Goal: Task Accomplishment & Management: Manage account settings

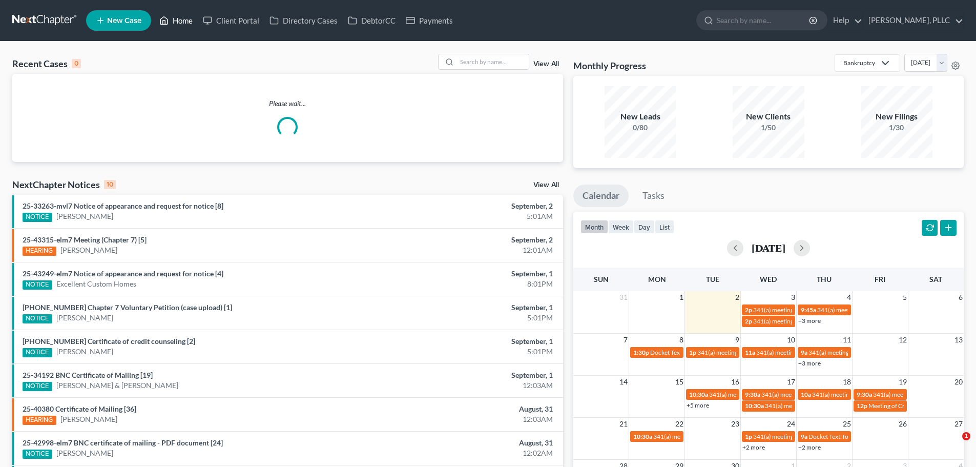
click at [176, 19] on link "Home" at bounding box center [176, 20] width 44 height 18
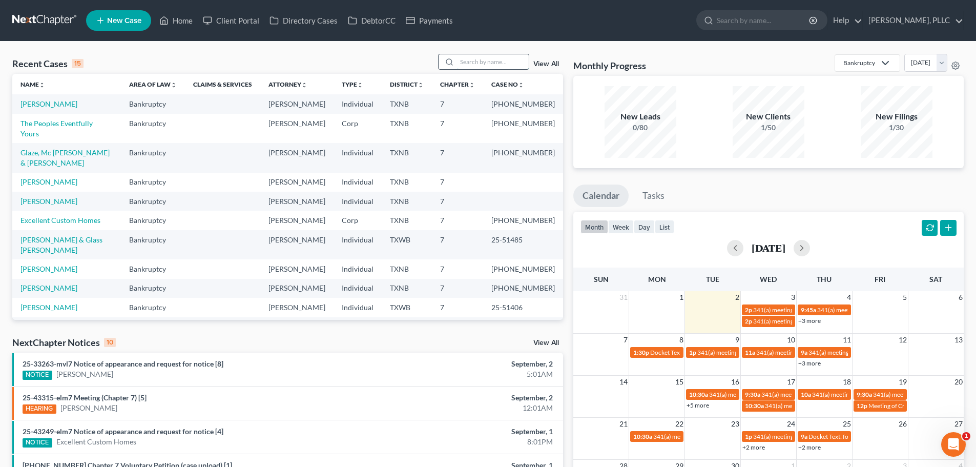
click at [493, 65] on input "search" at bounding box center [493, 61] width 72 height 15
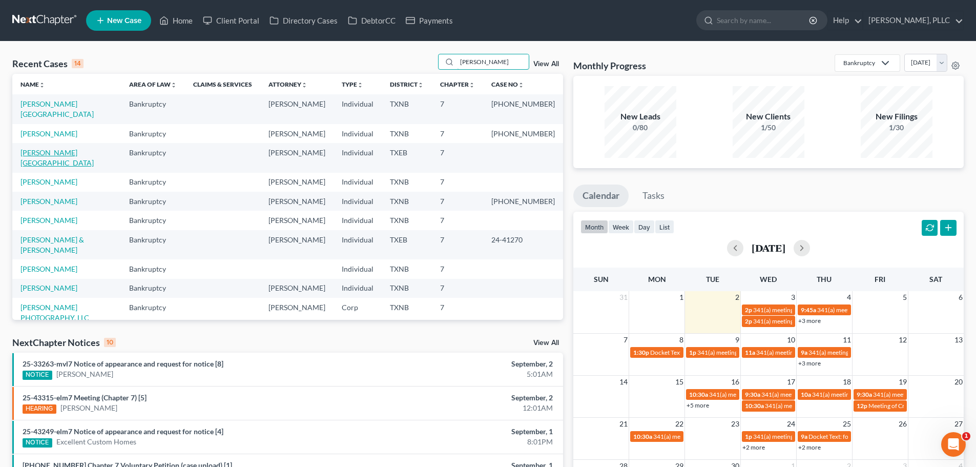
type input "[PERSON_NAME]"
click at [53, 148] on link "[PERSON_NAME][GEOGRAPHIC_DATA]" at bounding box center [56, 157] width 73 height 19
select select "4"
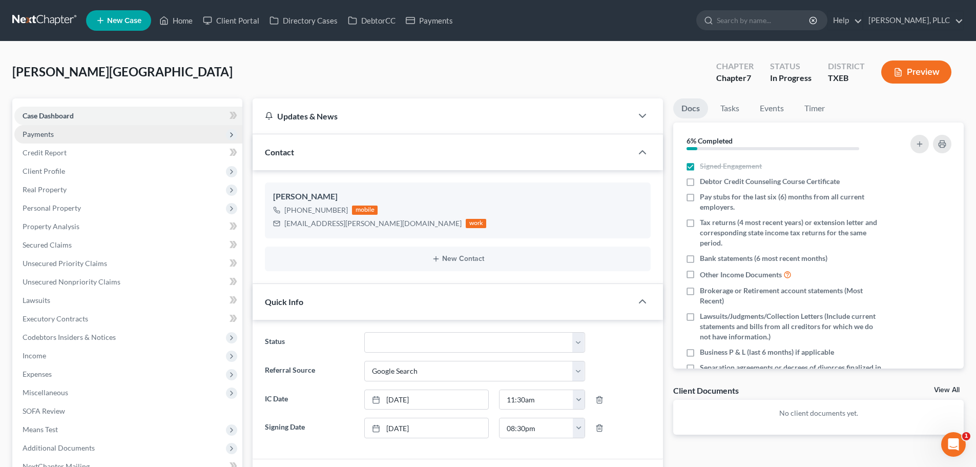
click at [49, 135] on span "Payments" at bounding box center [38, 134] width 31 height 9
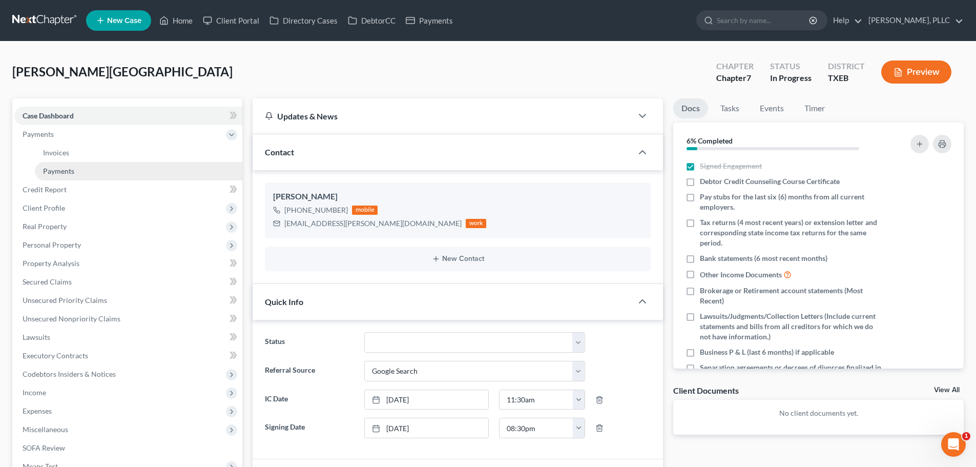
click at [55, 167] on span "Payments" at bounding box center [58, 170] width 31 height 9
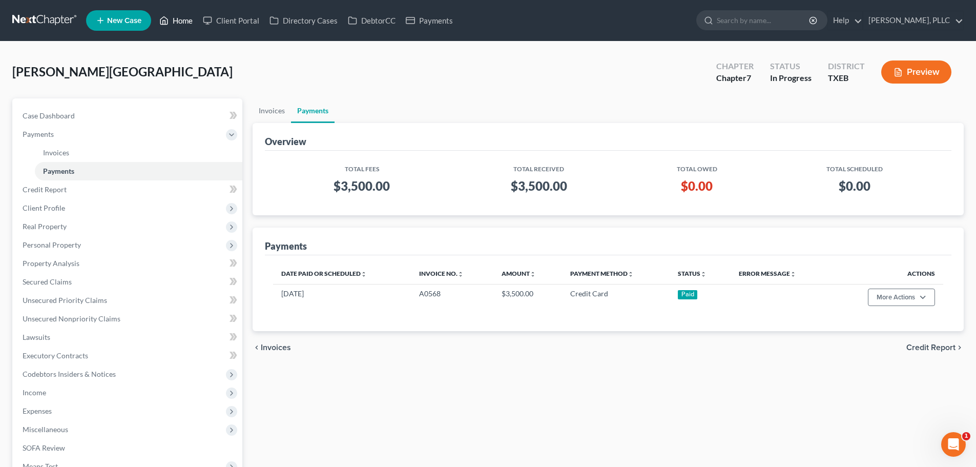
click at [188, 21] on link "Home" at bounding box center [176, 20] width 44 height 18
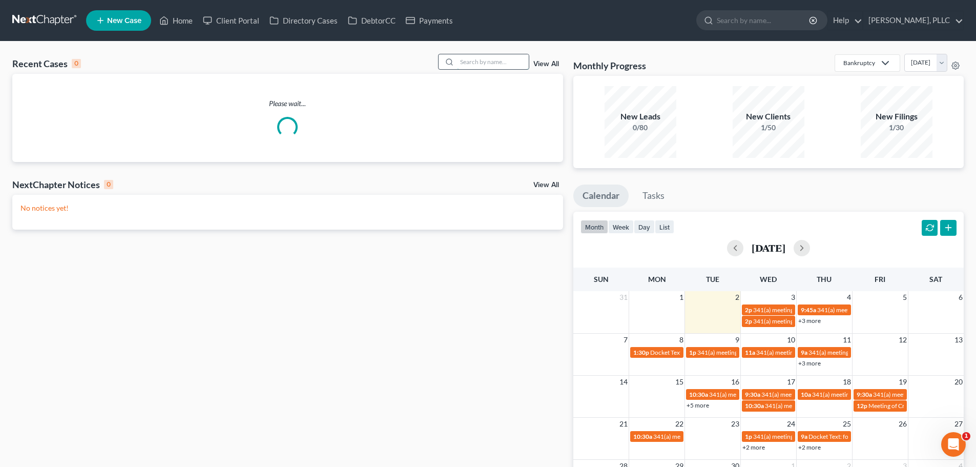
click at [476, 58] on input "search" at bounding box center [493, 61] width 72 height 15
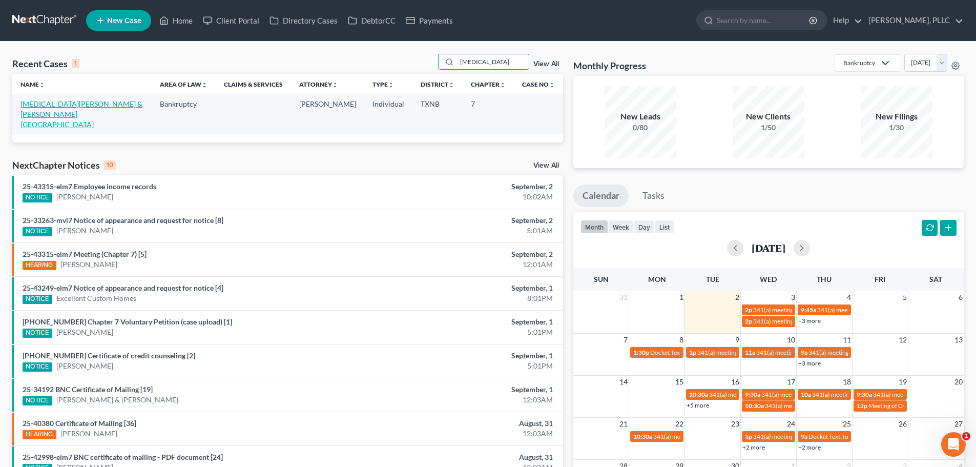
type input "[MEDICAL_DATA]"
click at [54, 104] on link "[MEDICAL_DATA][PERSON_NAME] & [PERSON_NAME][GEOGRAPHIC_DATA]" at bounding box center [81, 113] width 122 height 29
select select "4"
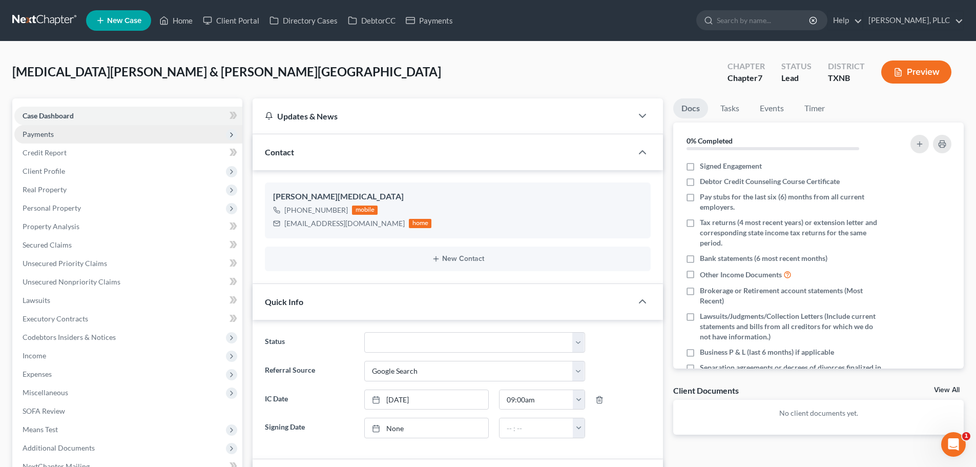
click at [50, 138] on span "Payments" at bounding box center [128, 134] width 228 height 18
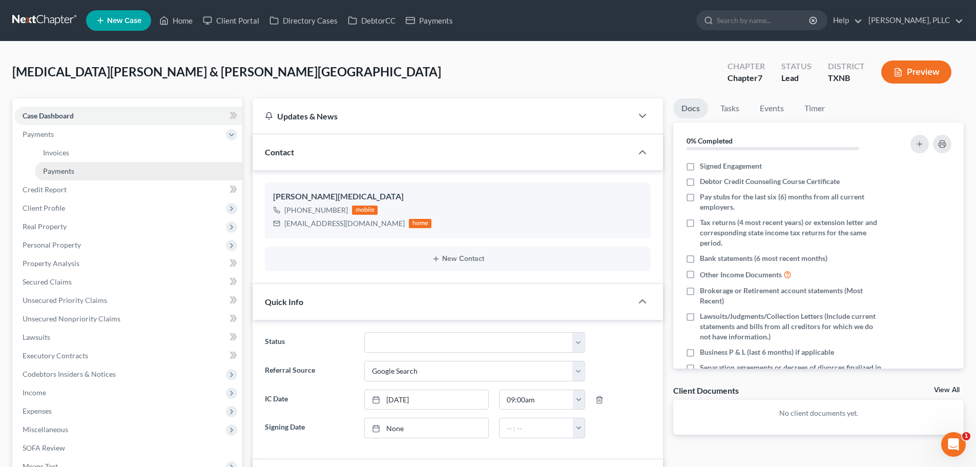
click at [57, 168] on span "Payments" at bounding box center [58, 170] width 31 height 9
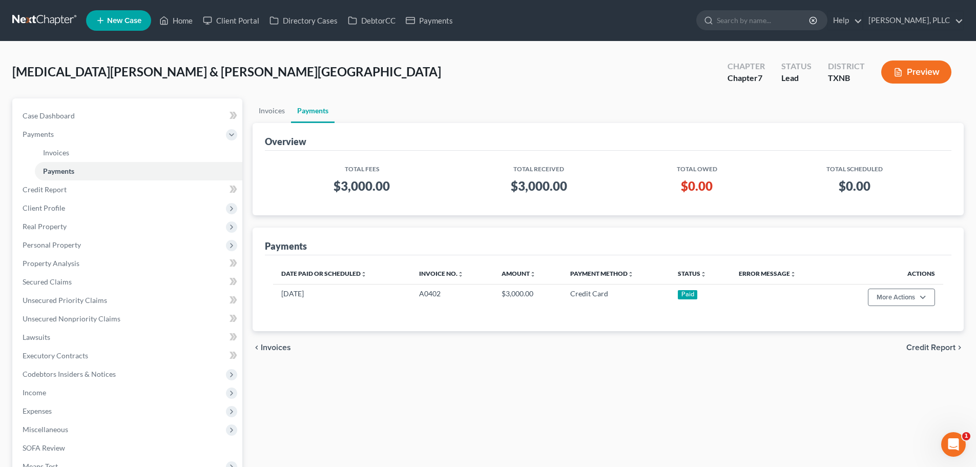
click at [919, 138] on div "Overview" at bounding box center [608, 137] width 686 height 28
click at [655, 110] on ul "Invoices Payments" at bounding box center [608, 110] width 711 height 25
click at [177, 20] on link "Home" at bounding box center [176, 20] width 44 height 18
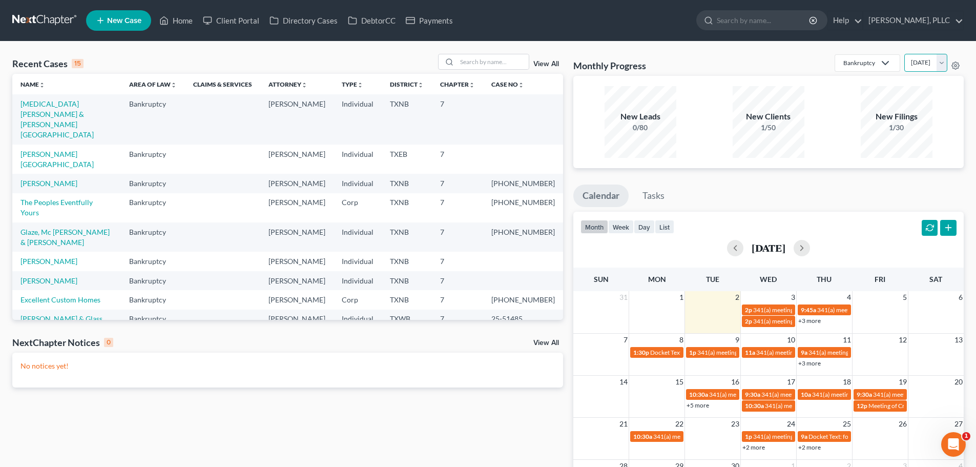
click at [944, 64] on select "[DATE] [DATE] [DATE] [DATE] [DATE] [DATE] [DATE] [DATE] [DATE] [DATE] [DATE] [D…" at bounding box center [925, 63] width 43 height 18
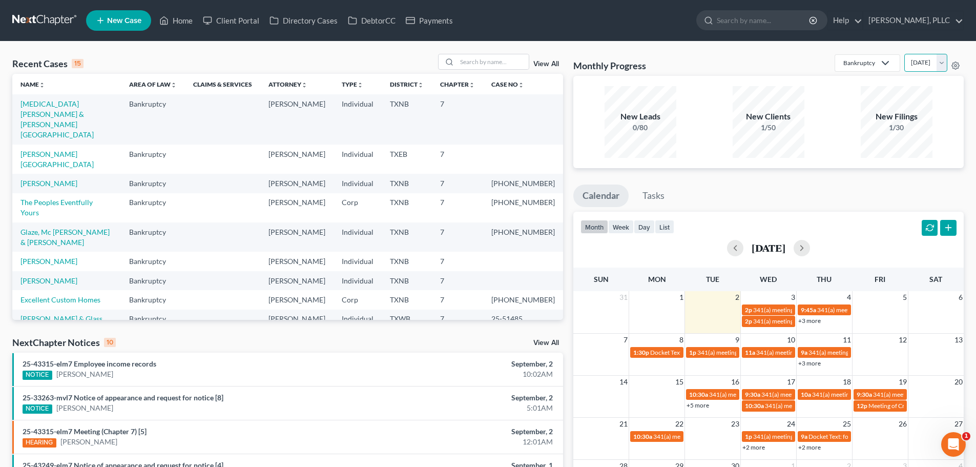
select select "1"
click at [904, 54] on select "[DATE] [DATE] [DATE] [DATE] [DATE] [DATE] [DATE] [DATE] [DATE] [DATE] [DATE] [D…" at bounding box center [925, 63] width 43 height 18
click at [544, 62] on link "View All" at bounding box center [546, 63] width 26 height 7
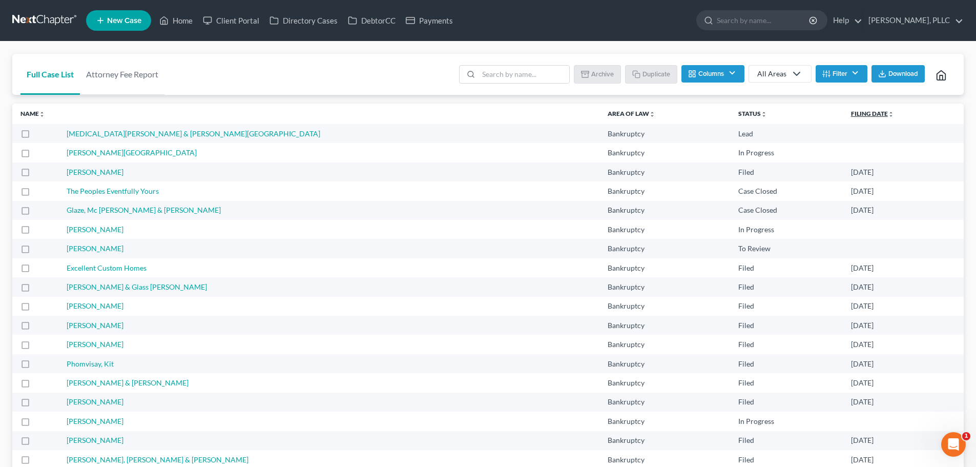
click at [888, 113] on icon "unfold_more" at bounding box center [891, 114] width 6 height 6
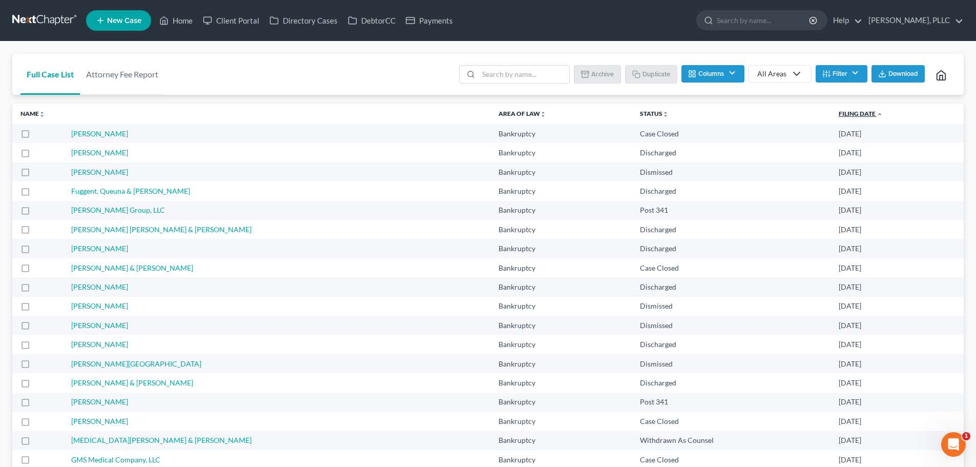
click at [876, 113] on icon "expand_less" at bounding box center [879, 114] width 6 height 6
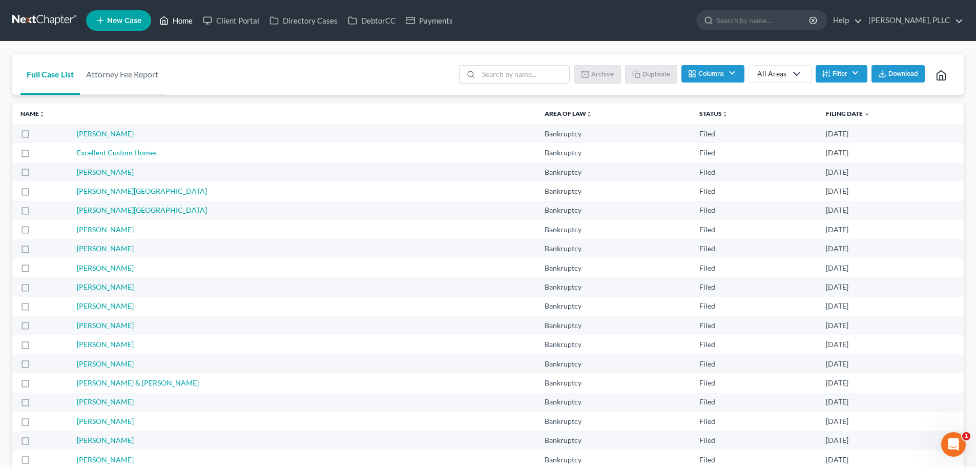
click at [182, 18] on link "Home" at bounding box center [176, 20] width 44 height 18
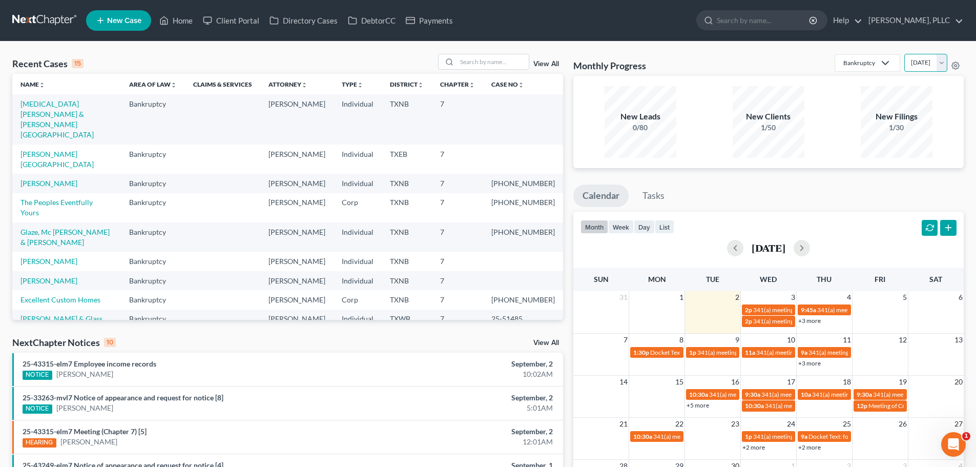
click at [940, 62] on select "[DATE] [DATE] [DATE] [DATE] [DATE] [DATE] [DATE] [DATE] [DATE] [DATE] [DATE] [D…" at bounding box center [925, 63] width 43 height 18
select select "1"
click at [904, 54] on select "[DATE] [DATE] [DATE] [DATE] [DATE] [DATE] [DATE] [DATE] [DATE] [DATE] [DATE] [D…" at bounding box center [925, 63] width 43 height 18
click at [364, 65] on div "Recent Cases 15 View All" at bounding box center [287, 64] width 551 height 20
click at [322, 56] on div "Recent Cases 15 View All" at bounding box center [287, 64] width 551 height 20
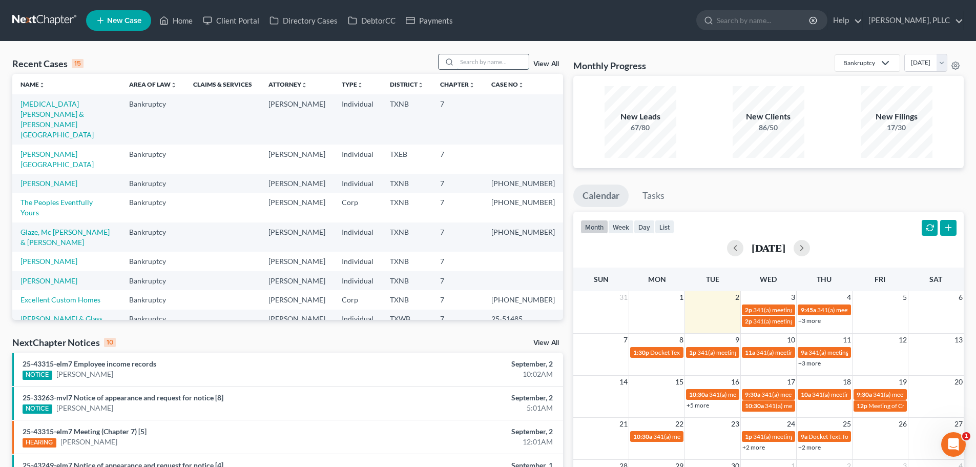
click at [508, 67] on input "search" at bounding box center [493, 61] width 72 height 15
click at [400, 59] on div "Recent Cases 15 View All" at bounding box center [287, 64] width 551 height 20
click at [473, 57] on input "search" at bounding box center [493, 61] width 72 height 15
click at [501, 62] on input "search" at bounding box center [493, 61] width 72 height 15
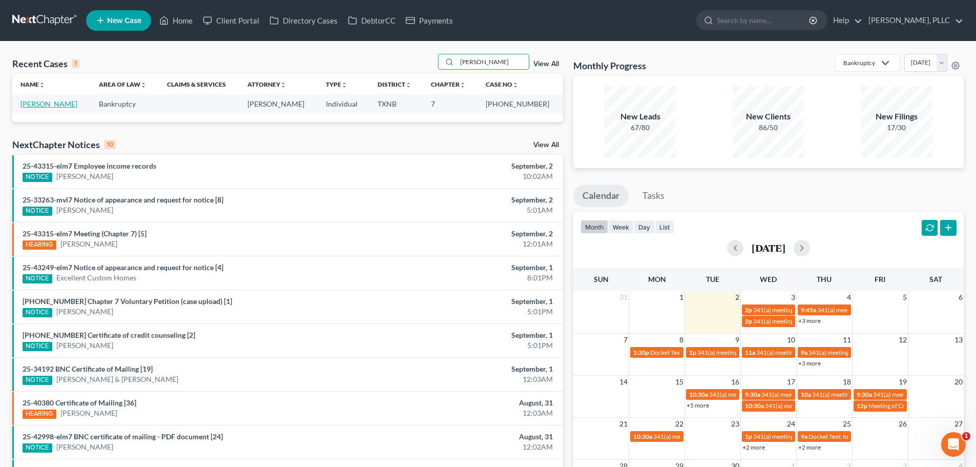
type input "[PERSON_NAME]"
click at [45, 104] on link "[PERSON_NAME]" at bounding box center [48, 103] width 57 height 9
select select "3"
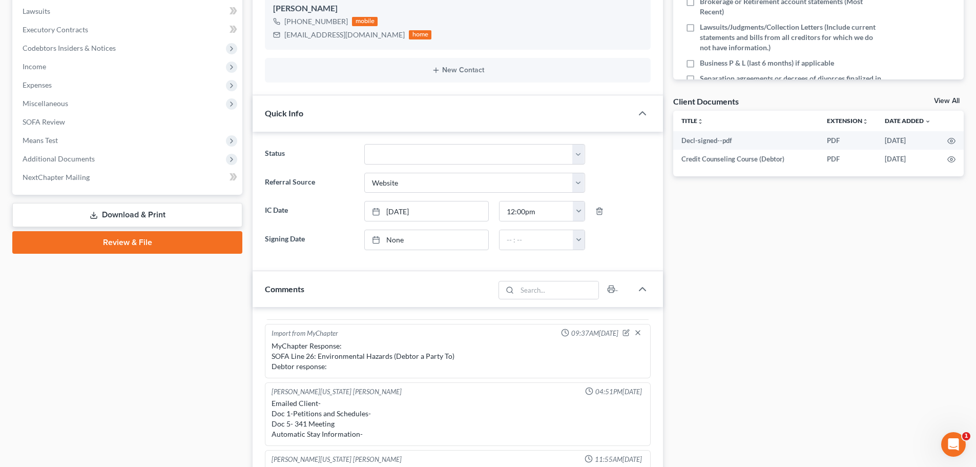
scroll to position [307, 0]
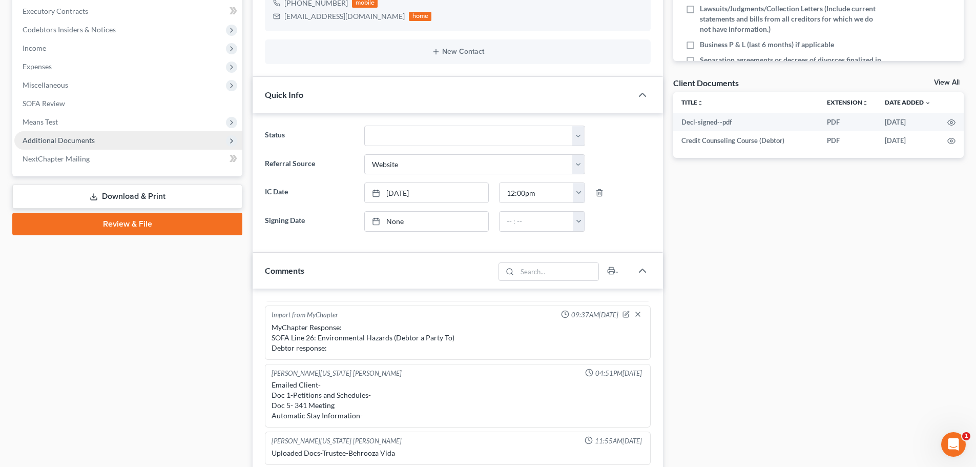
click at [63, 142] on span "Additional Documents" at bounding box center [59, 140] width 72 height 9
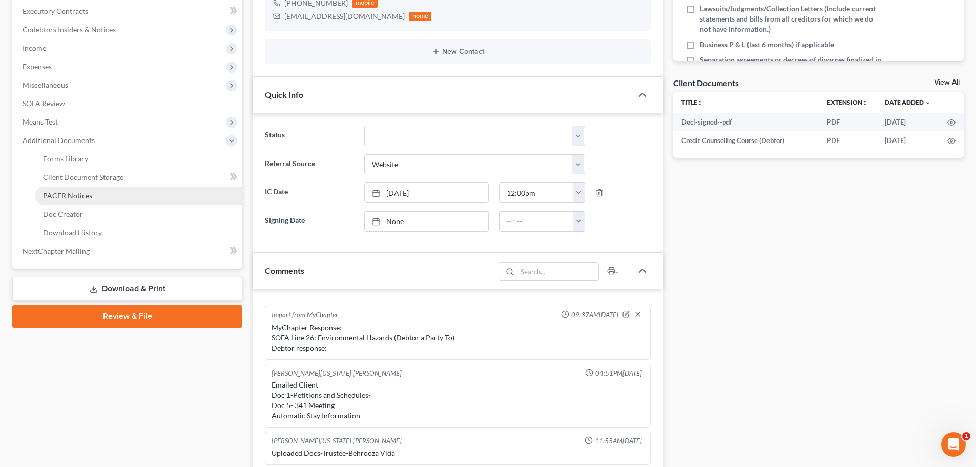
click at [78, 194] on span "PACER Notices" at bounding box center [67, 195] width 49 height 9
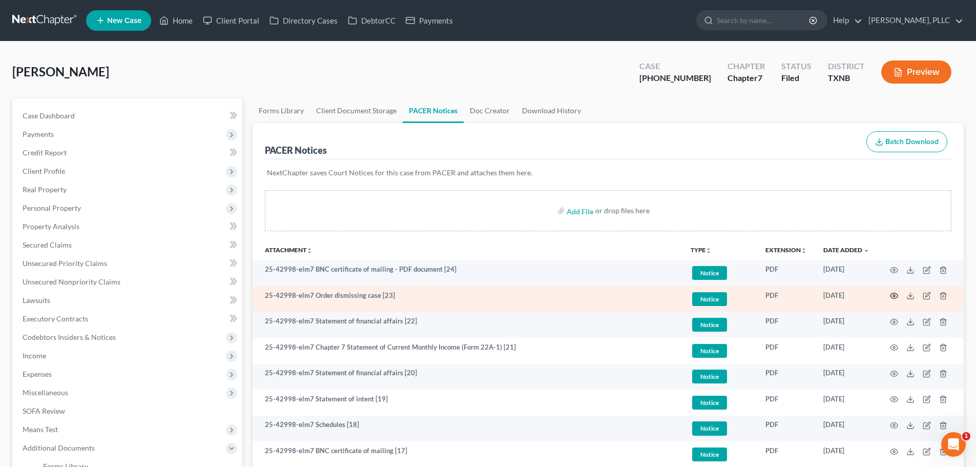
click at [895, 298] on icon "button" at bounding box center [894, 295] width 8 height 8
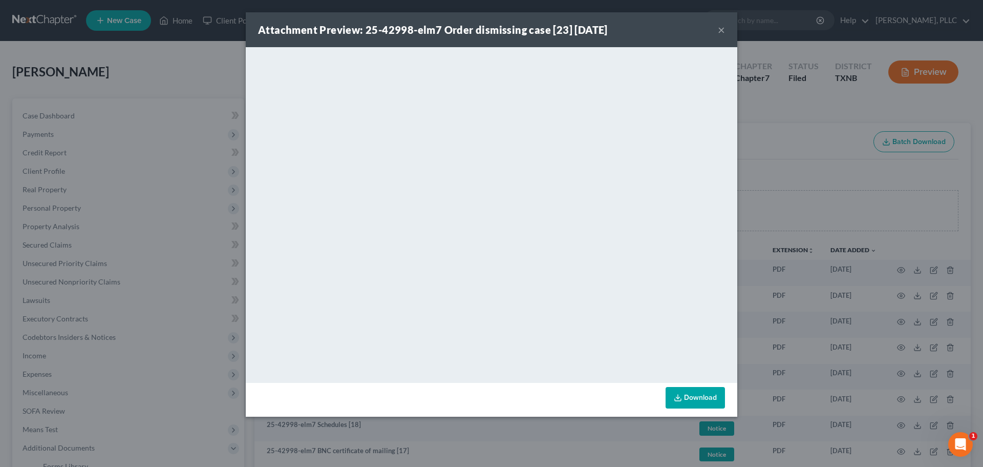
click at [722, 32] on button "×" at bounding box center [721, 30] width 7 height 12
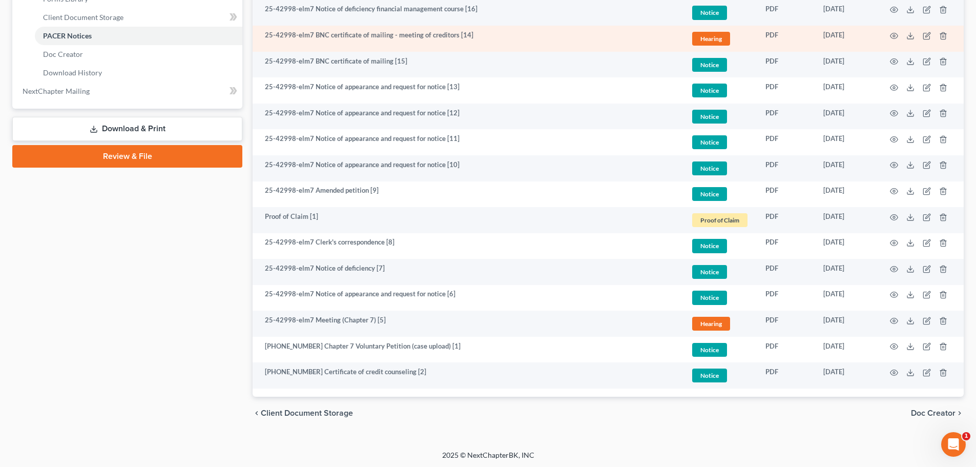
scroll to position [469, 0]
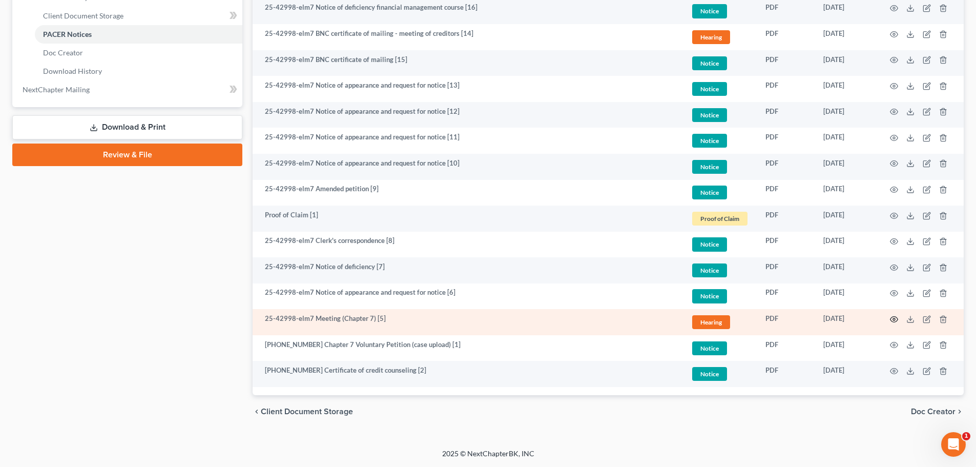
click at [895, 318] on circle "button" at bounding box center [894, 319] width 2 height 2
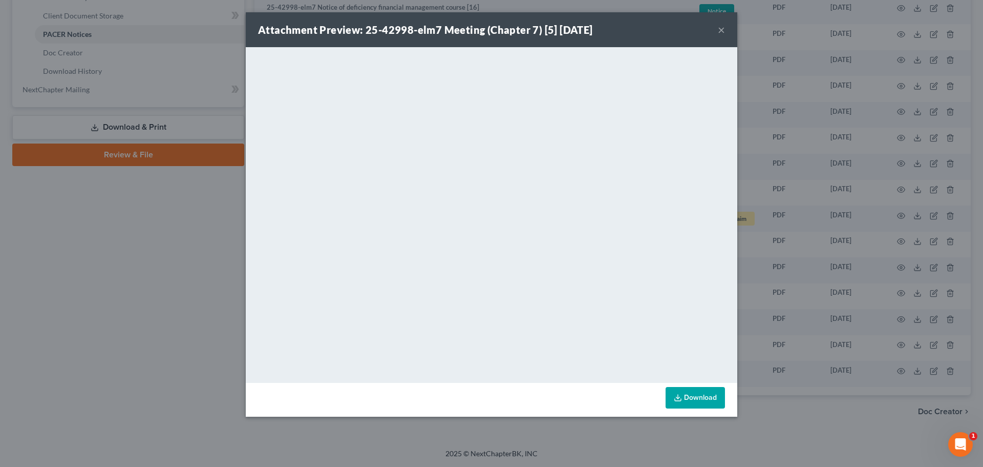
click at [725, 30] on button "×" at bounding box center [721, 30] width 7 height 12
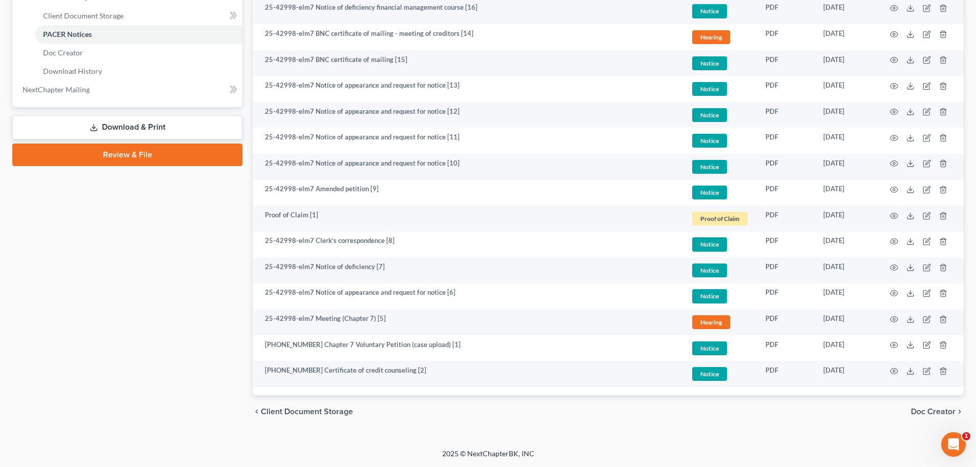
click at [191, 313] on div "Case Dashboard Payments Invoices Payments Payments Credit Report Client Profile" at bounding box center [127, 29] width 240 height 798
click at [215, 279] on div "Case Dashboard Payments Invoices Payments Payments Credit Report Client Profile" at bounding box center [127, 29] width 240 height 798
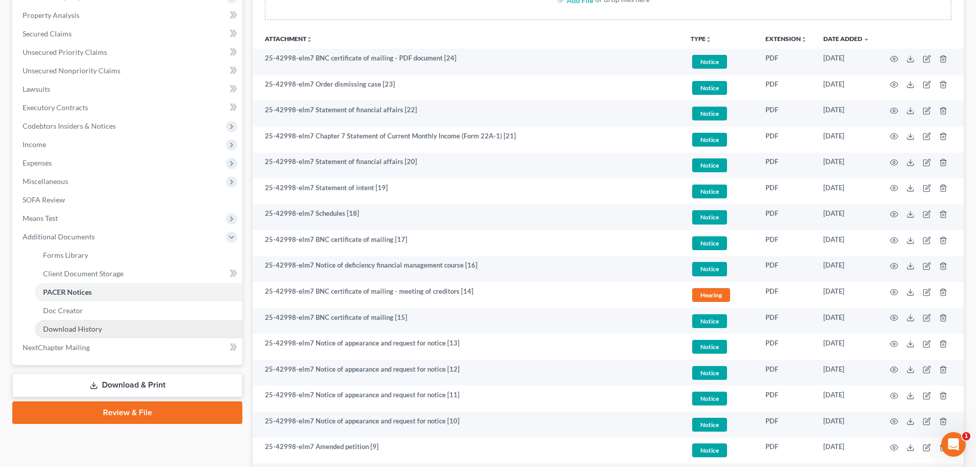
scroll to position [161, 0]
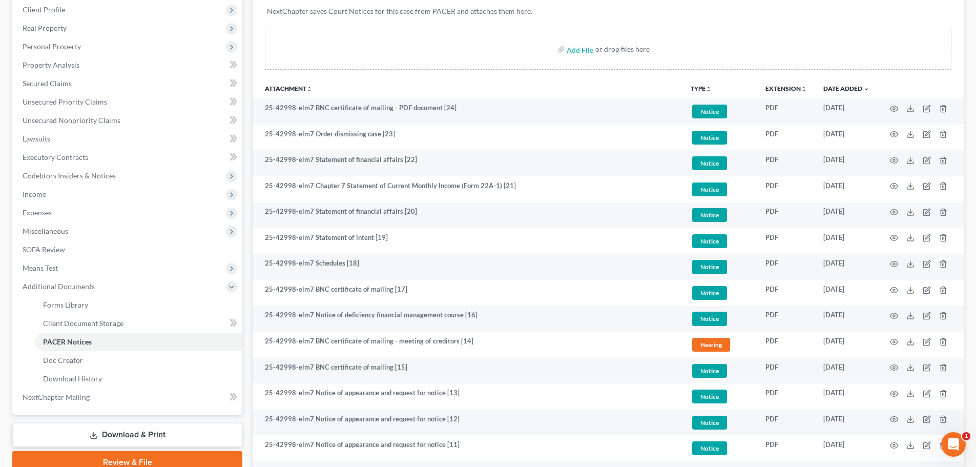
click at [316, 41] on div "Add File or drop files here" at bounding box center [608, 49] width 686 height 41
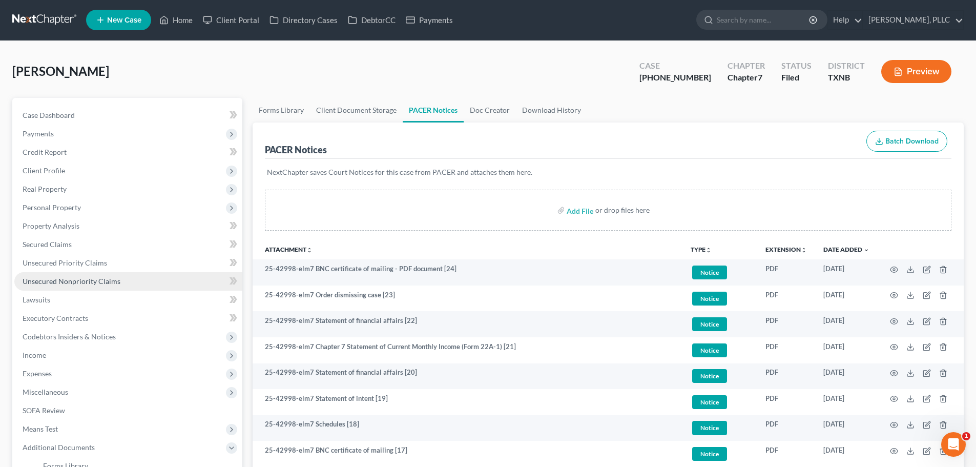
scroll to position [0, 0]
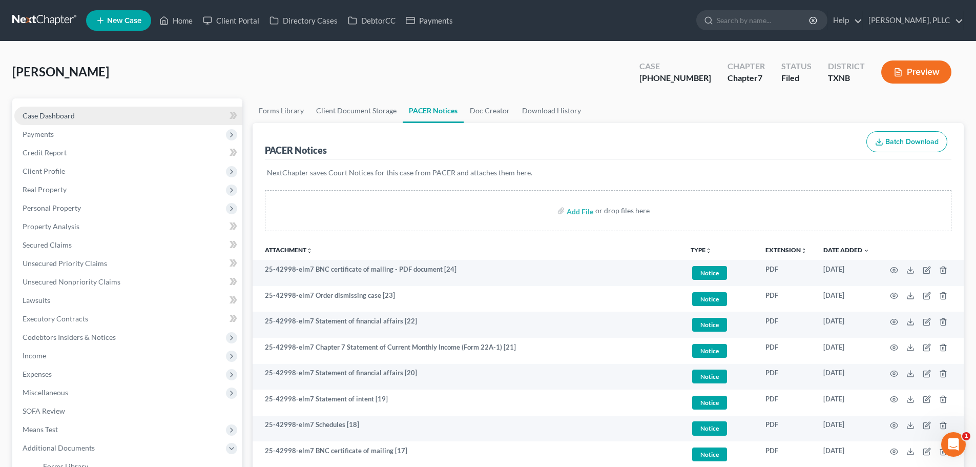
click at [64, 118] on span "Case Dashboard" at bounding box center [49, 115] width 52 height 9
select select "3"
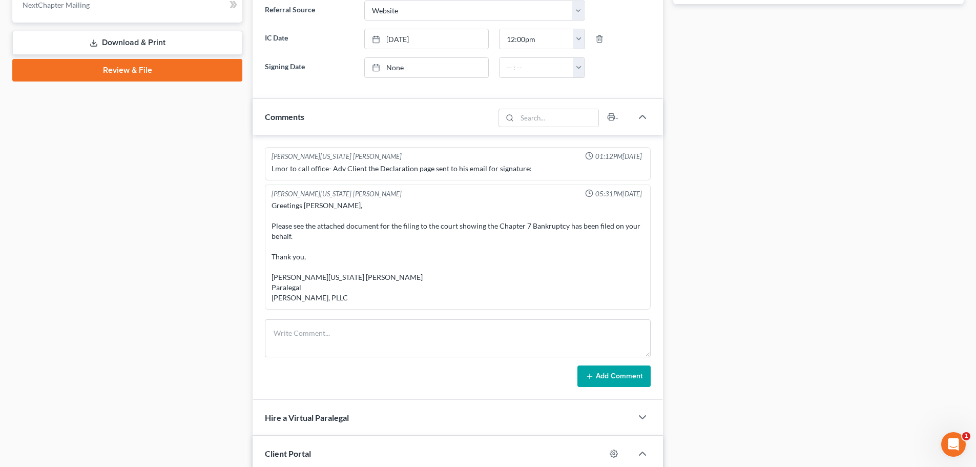
click at [186, 250] on div "Case Dashboard Payments Invoices Payments Payments Credit Report Client Profile" at bounding box center [127, 144] width 240 height 1014
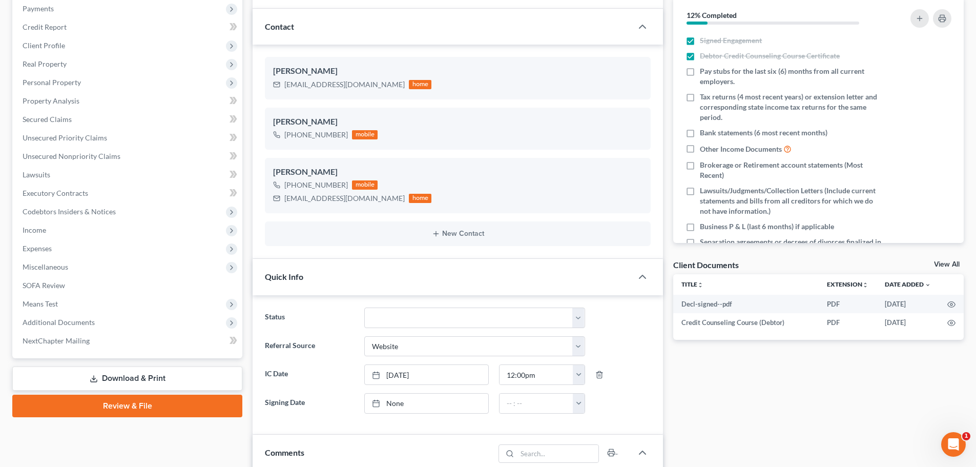
scroll to position [102, 0]
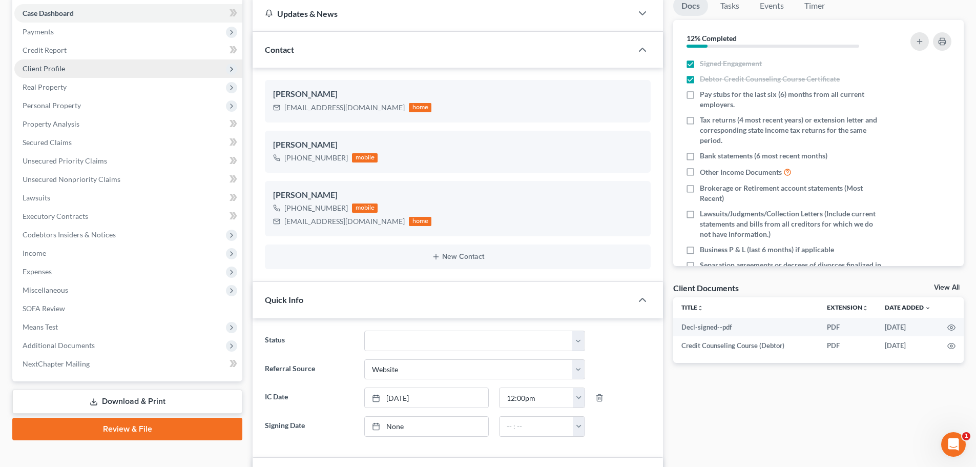
click at [52, 70] on span "Client Profile" at bounding box center [44, 68] width 43 height 9
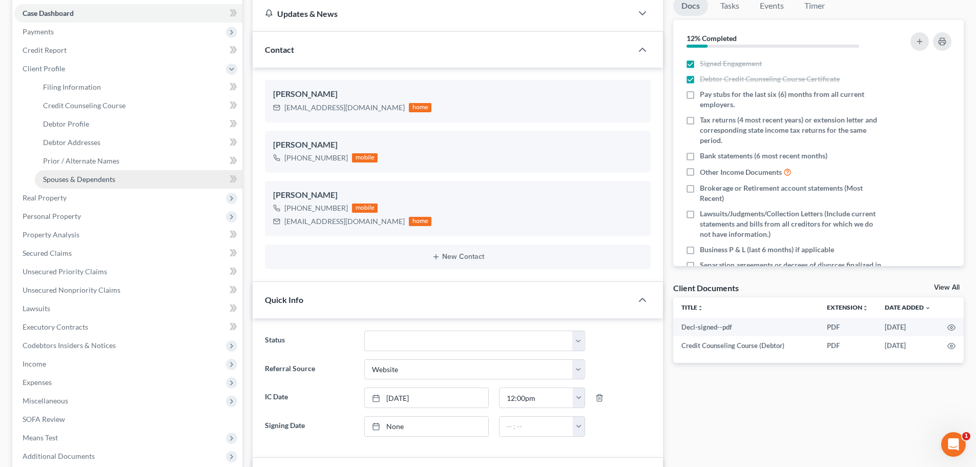
click at [73, 177] on span "Spouses & Dependents" at bounding box center [79, 179] width 72 height 9
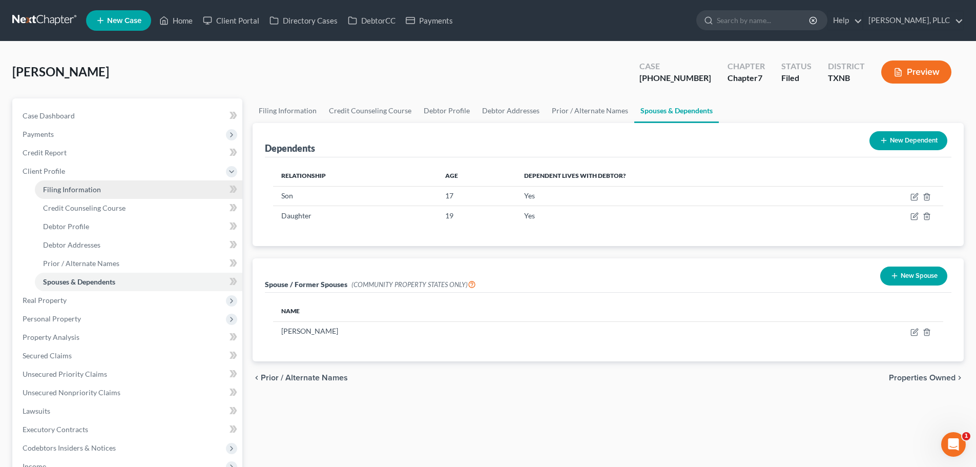
click at [71, 187] on span "Filing Information" at bounding box center [72, 189] width 58 height 9
select select "1"
select select "0"
select select "78"
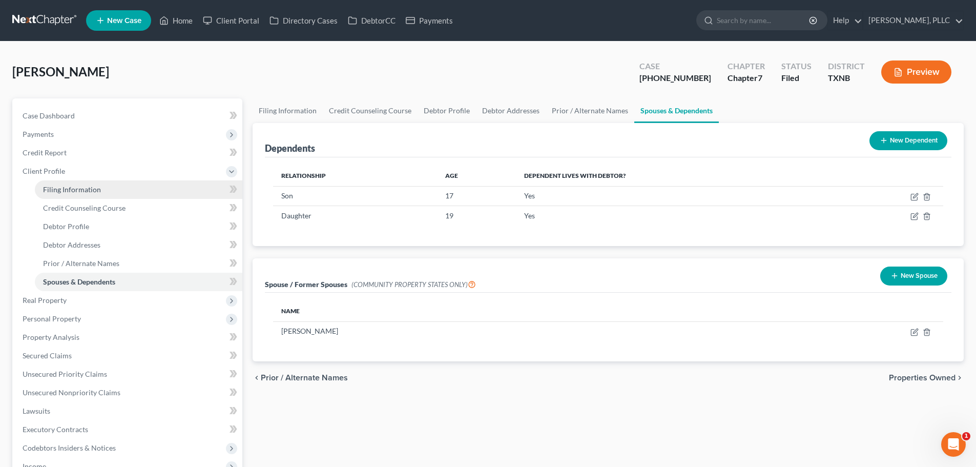
select select "1"
select select "45"
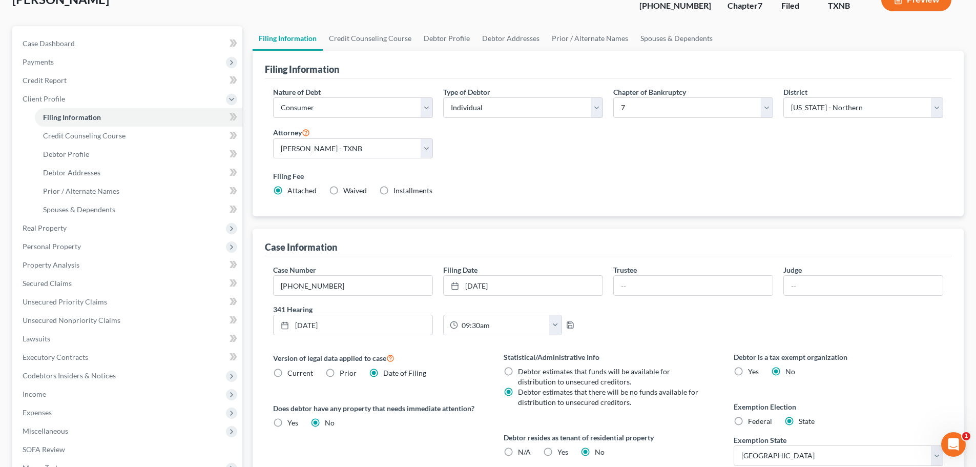
scroll to position [72, 0]
click at [443, 38] on link "Debtor Profile" at bounding box center [446, 39] width 58 height 25
select select "1"
select select "3"
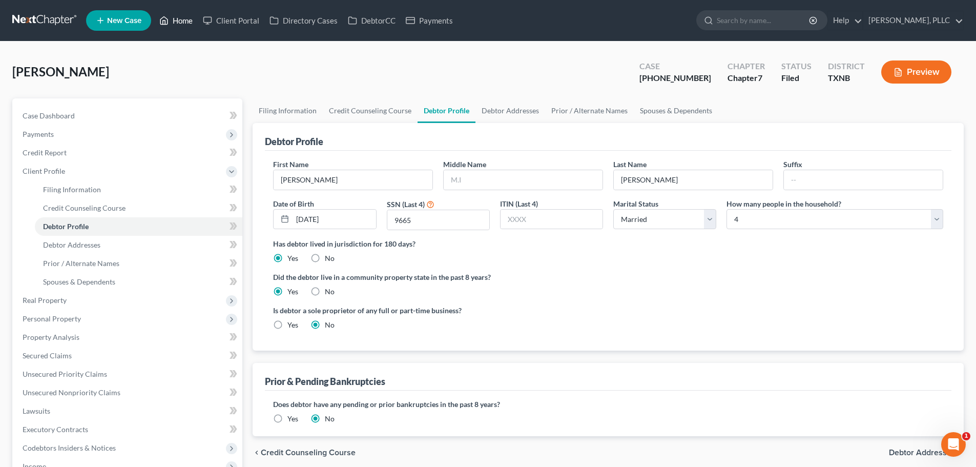
click at [186, 21] on link "Home" at bounding box center [176, 20] width 44 height 18
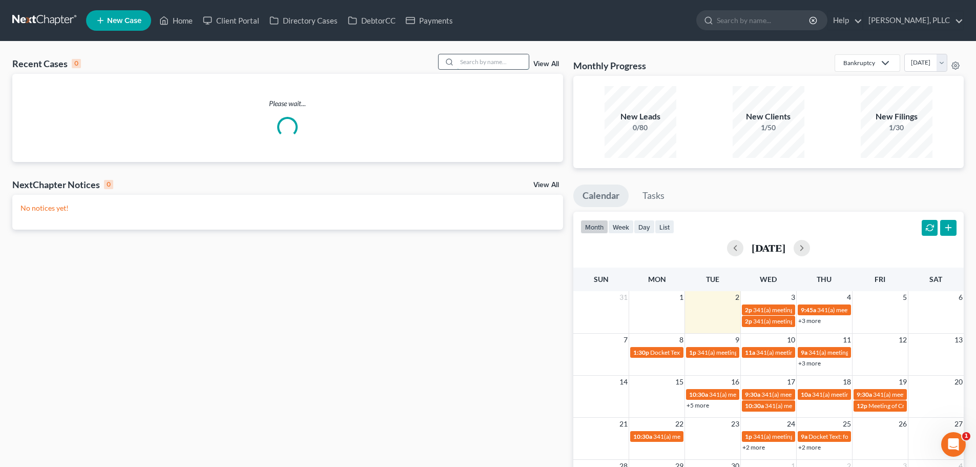
click at [478, 65] on input "search" at bounding box center [493, 61] width 72 height 15
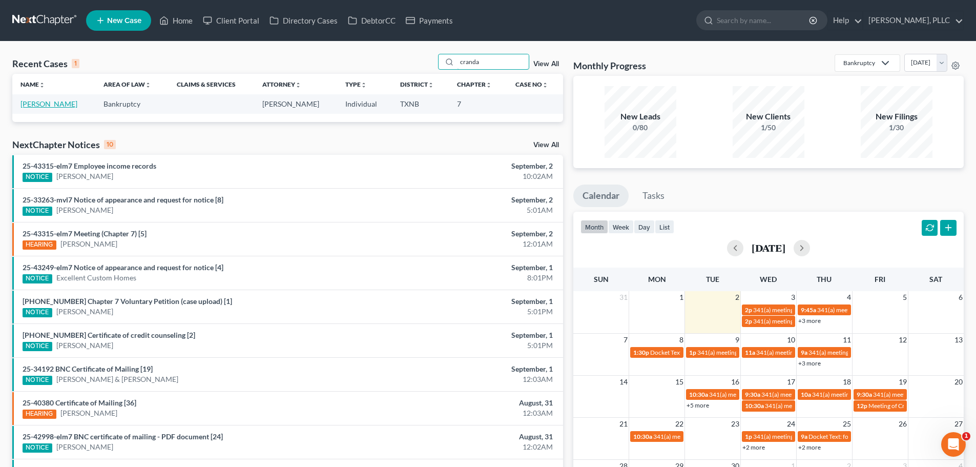
type input "cranda"
click at [54, 103] on link "[PERSON_NAME]" at bounding box center [48, 103] width 57 height 9
select select "4"
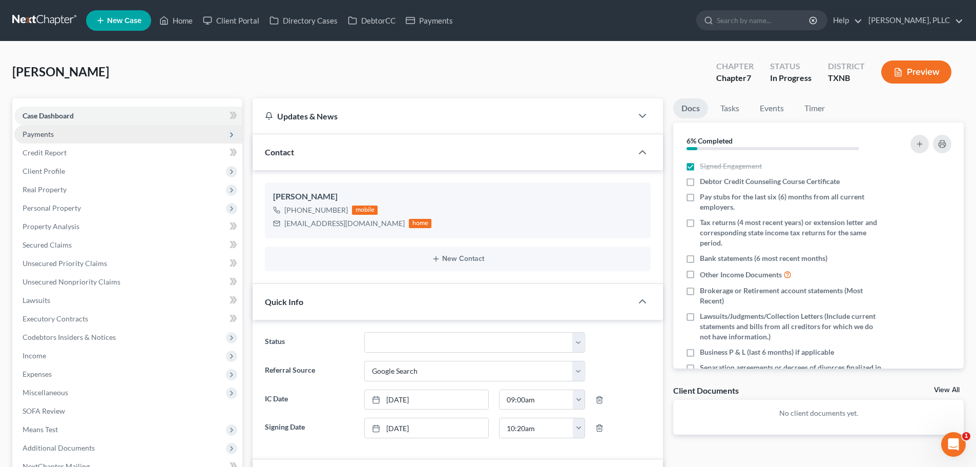
click at [45, 134] on span "Payments" at bounding box center [38, 134] width 31 height 9
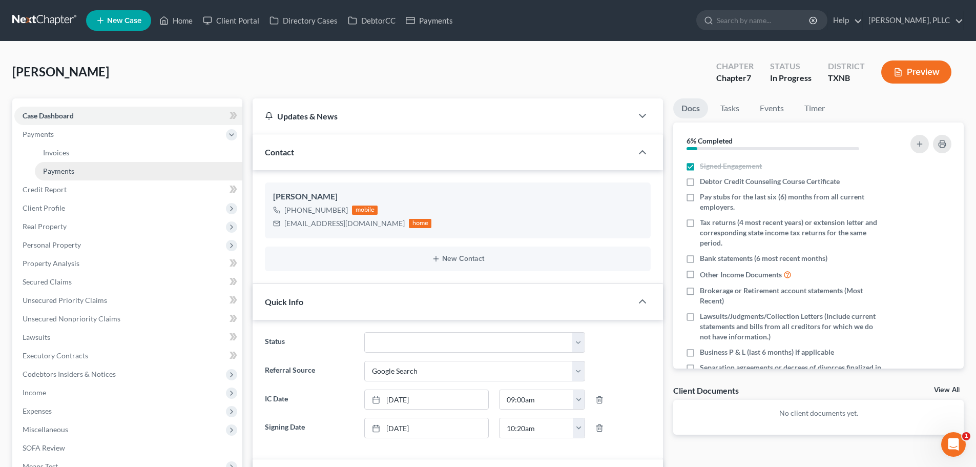
click at [53, 169] on span "Payments" at bounding box center [58, 170] width 31 height 9
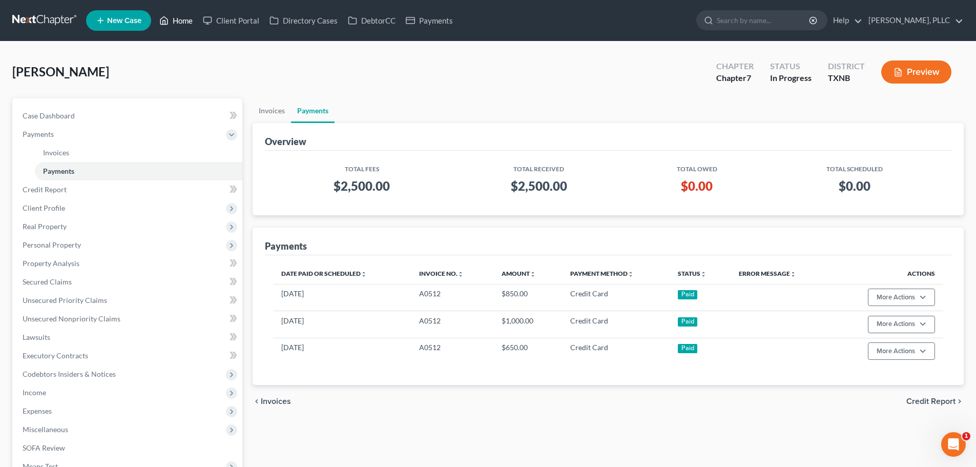
click at [181, 25] on link "Home" at bounding box center [176, 20] width 44 height 18
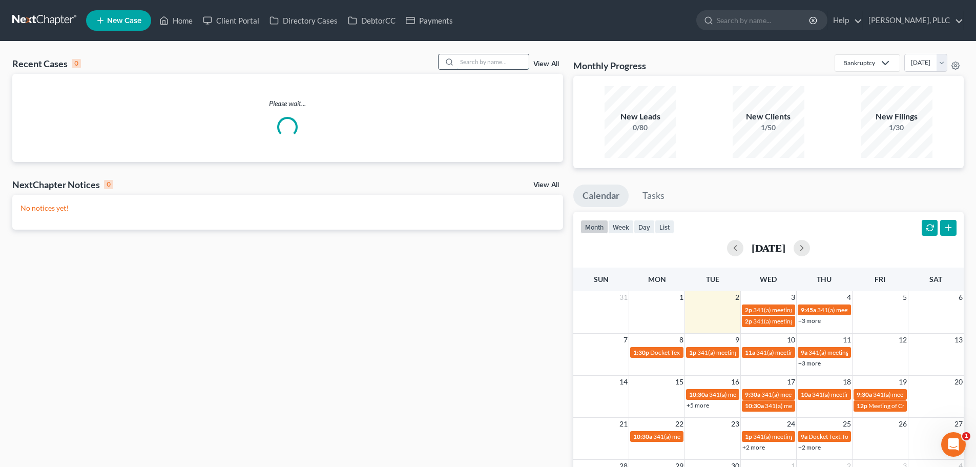
click at [490, 57] on input "search" at bounding box center [493, 61] width 72 height 15
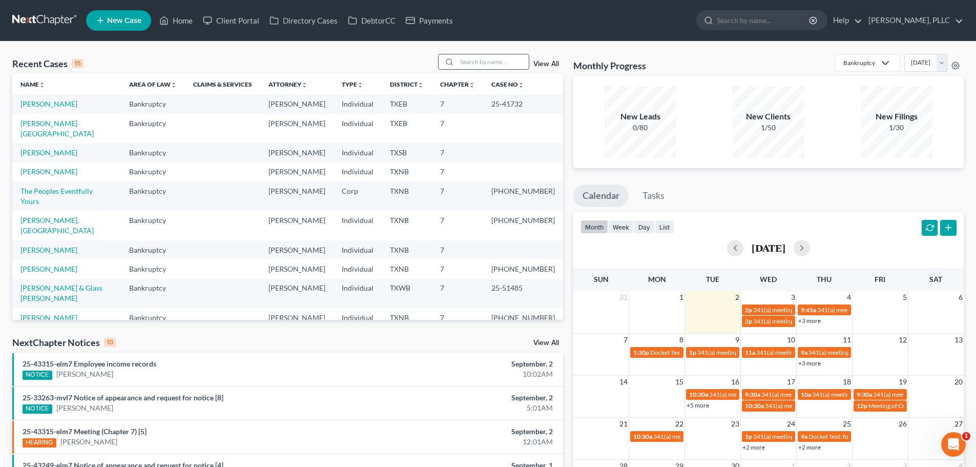
type input "o"
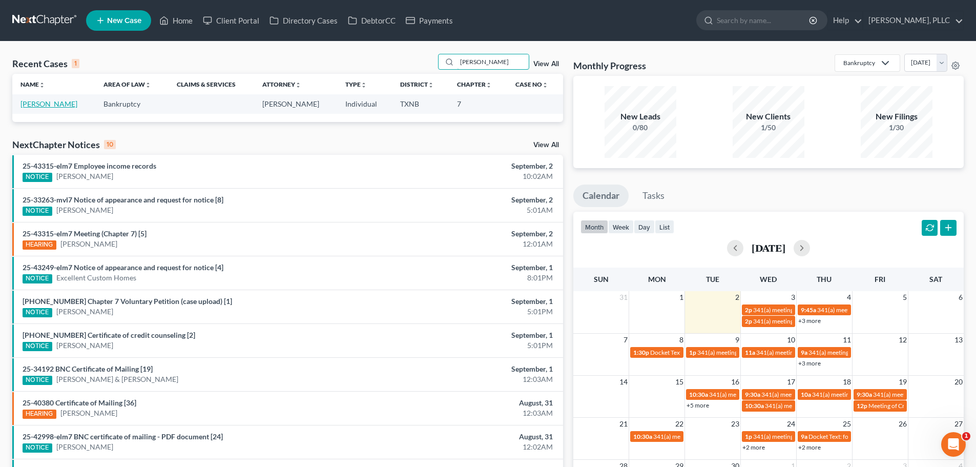
type input "[PERSON_NAME]"
click at [62, 106] on link "[PERSON_NAME]" at bounding box center [48, 103] width 57 height 9
select select "4"
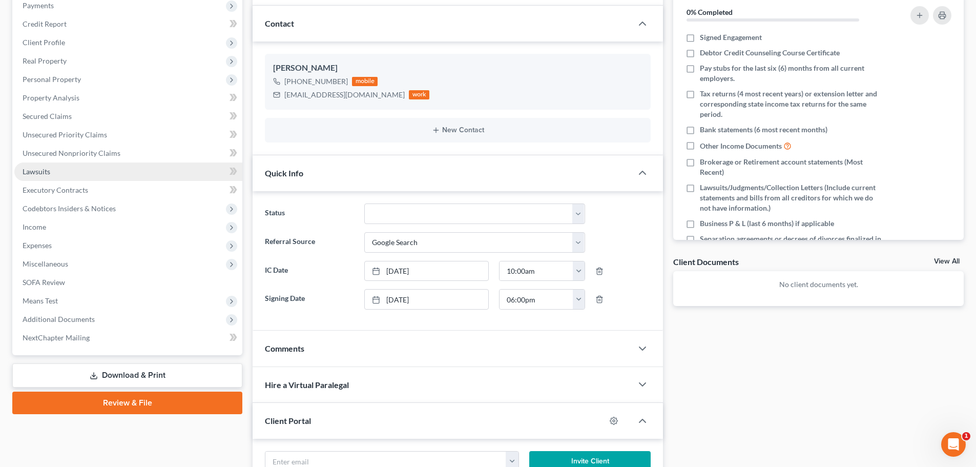
scroll to position [154, 0]
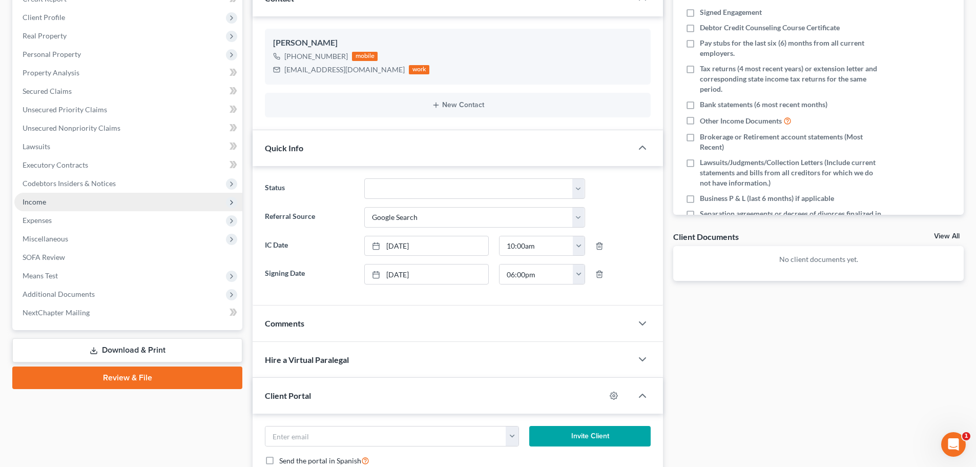
click at [72, 206] on span "Income" at bounding box center [128, 202] width 228 height 18
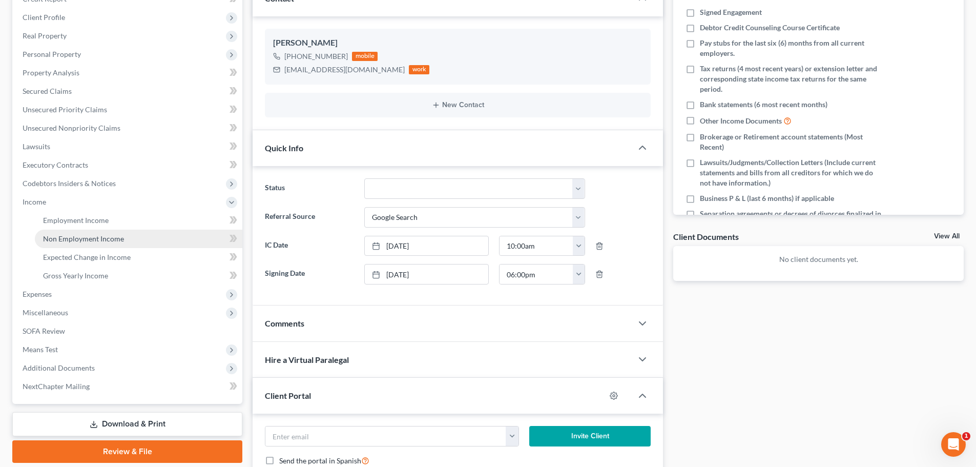
click at [110, 239] on span "Non Employment Income" at bounding box center [83, 238] width 81 height 9
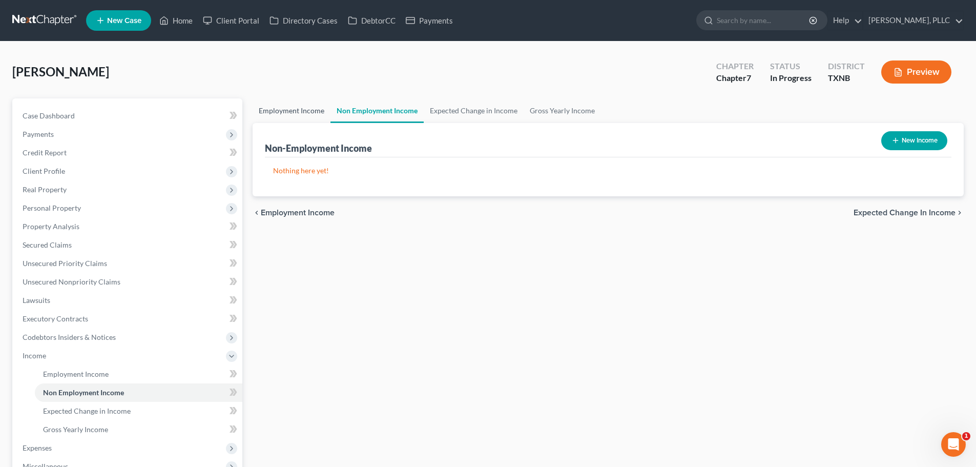
click at [304, 110] on link "Employment Income" at bounding box center [292, 110] width 78 height 25
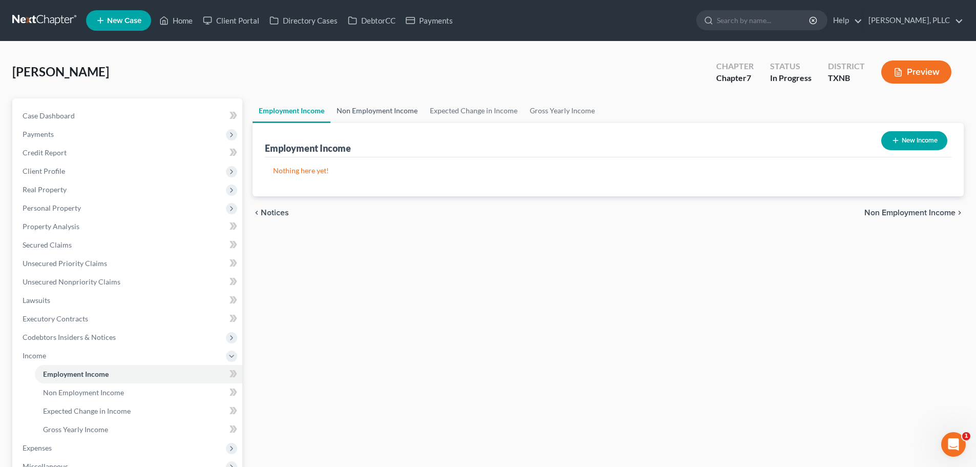
click at [396, 112] on link "Non Employment Income" at bounding box center [376, 110] width 93 height 25
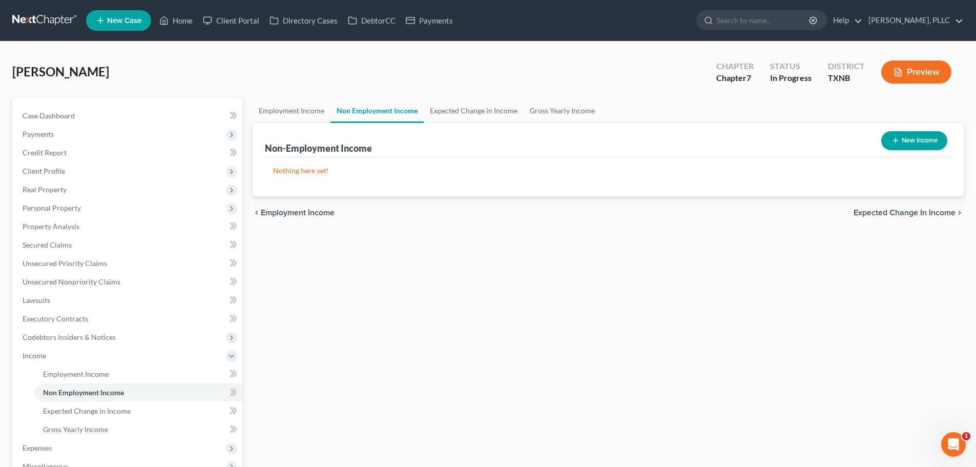
click at [906, 142] on button "New Income" at bounding box center [914, 140] width 66 height 19
select select "0"
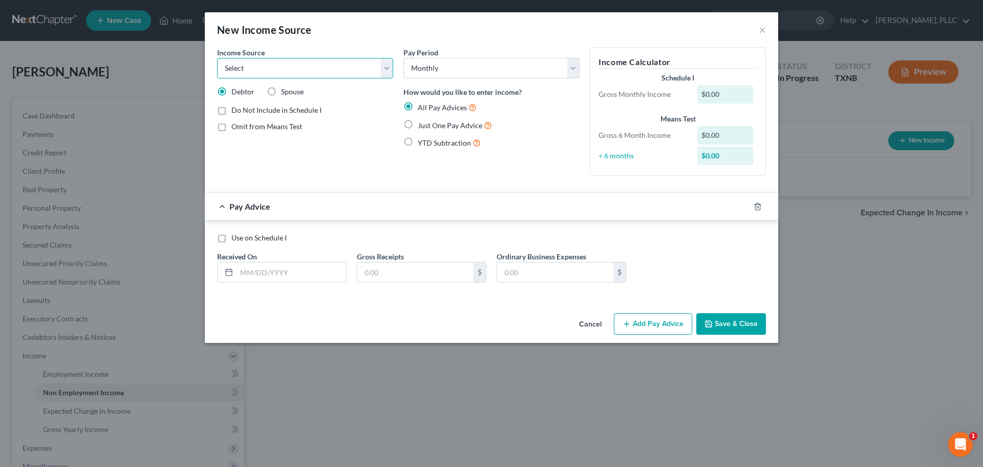
click at [389, 72] on select "Select Unemployment Disability (from employer) Pension Retirement Social Securi…" at bounding box center [305, 68] width 176 height 20
click at [849, 282] on div "New Income Source × Income Source * Select Unemployment Disability (from employ…" at bounding box center [491, 233] width 983 height 467
click at [763, 32] on button "×" at bounding box center [762, 30] width 7 height 12
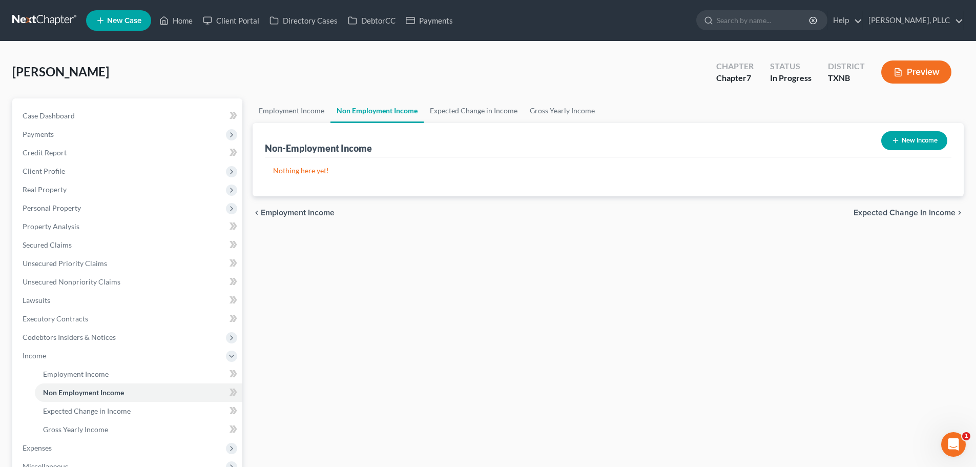
click at [912, 139] on button "New Income" at bounding box center [914, 140] width 66 height 19
select select "0"
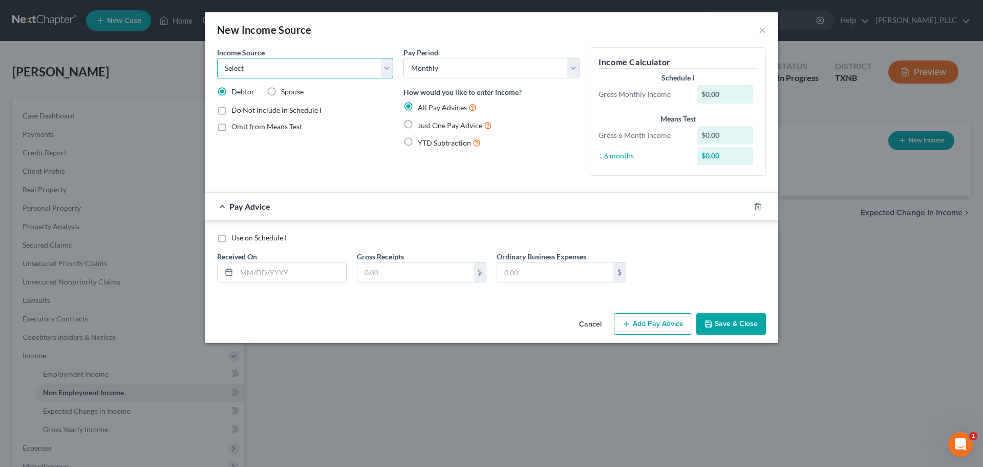
click at [390, 69] on select "Select Unemployment Disability (from employer) Pension Retirement Social Securi…" at bounding box center [305, 68] width 176 height 20
click at [481, 26] on div "New Income Source ×" at bounding box center [492, 29] width 574 height 35
click at [761, 27] on button "×" at bounding box center [762, 30] width 7 height 12
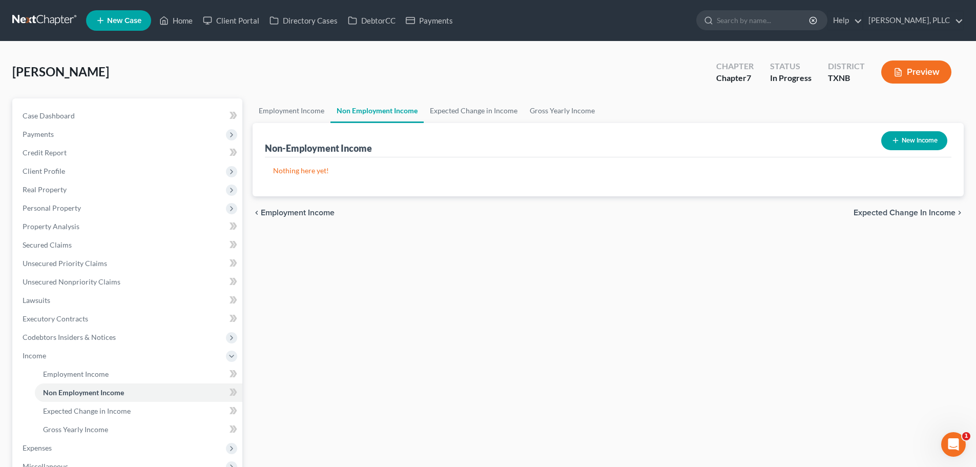
click at [536, 64] on div "[PERSON_NAME] Upgraded Chapter Chapter 7 Status In [GEOGRAPHIC_DATA] [GEOGRAPHI…" at bounding box center [487, 76] width 951 height 45
click at [503, 82] on div "[PERSON_NAME] Upgraded Chapter Chapter 7 Status In [GEOGRAPHIC_DATA] [GEOGRAPHI…" at bounding box center [487, 76] width 951 height 45
click at [179, 21] on link "Home" at bounding box center [176, 20] width 44 height 18
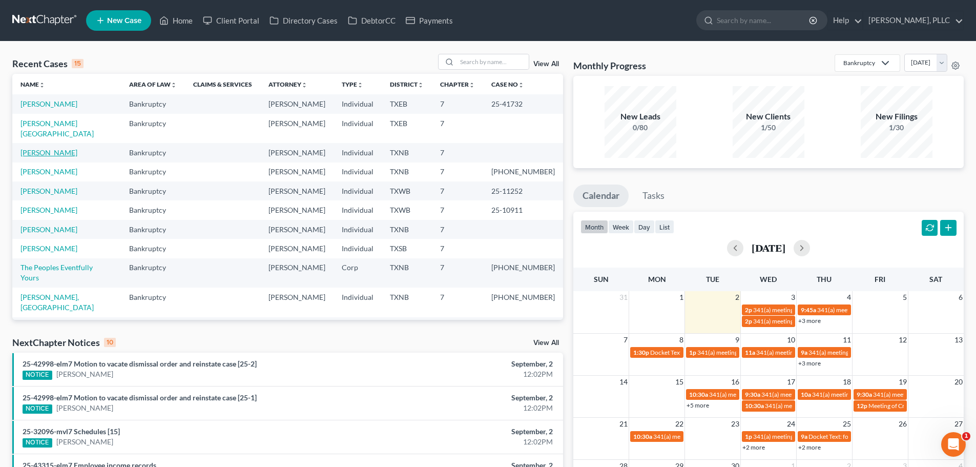
click at [60, 148] on link "[PERSON_NAME]" at bounding box center [48, 152] width 57 height 9
select select "4"
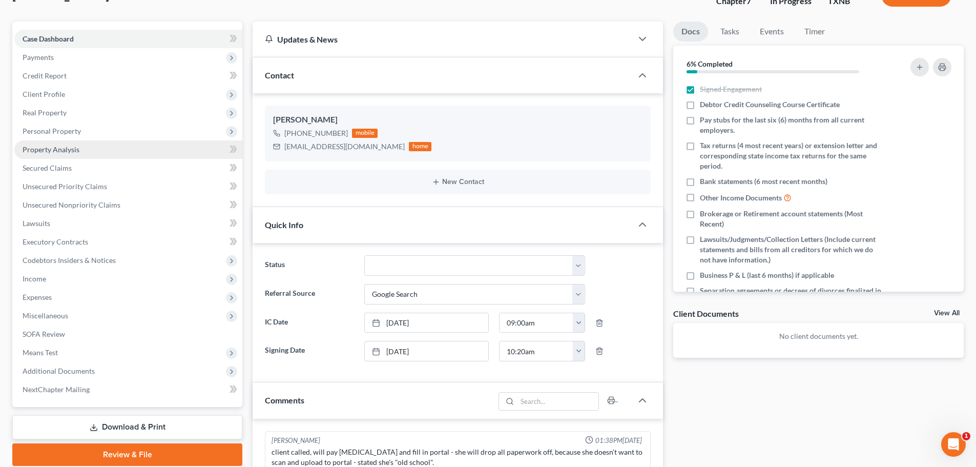
scroll to position [102, 0]
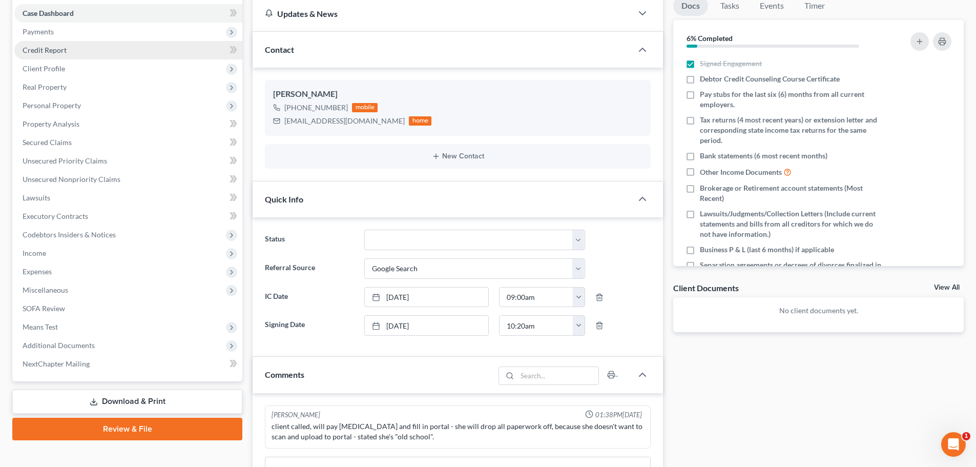
click at [47, 51] on span "Credit Report" at bounding box center [45, 50] width 44 height 9
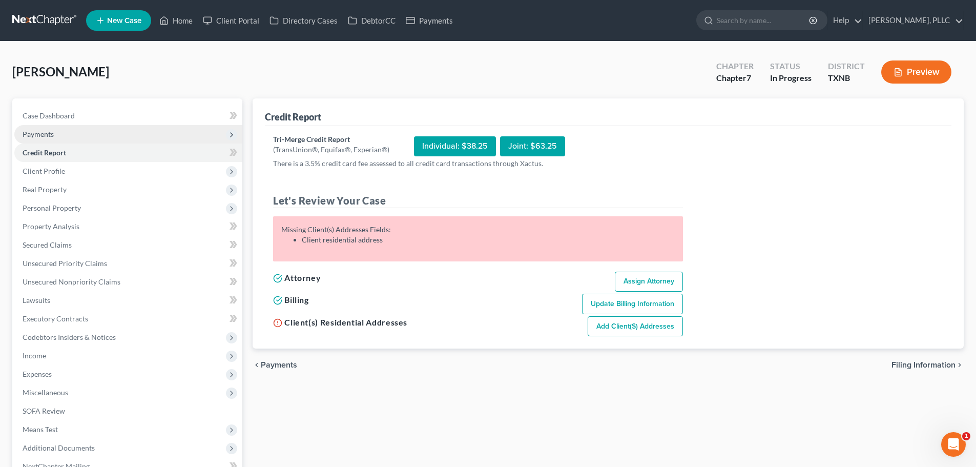
click at [43, 135] on span "Payments" at bounding box center [38, 134] width 31 height 9
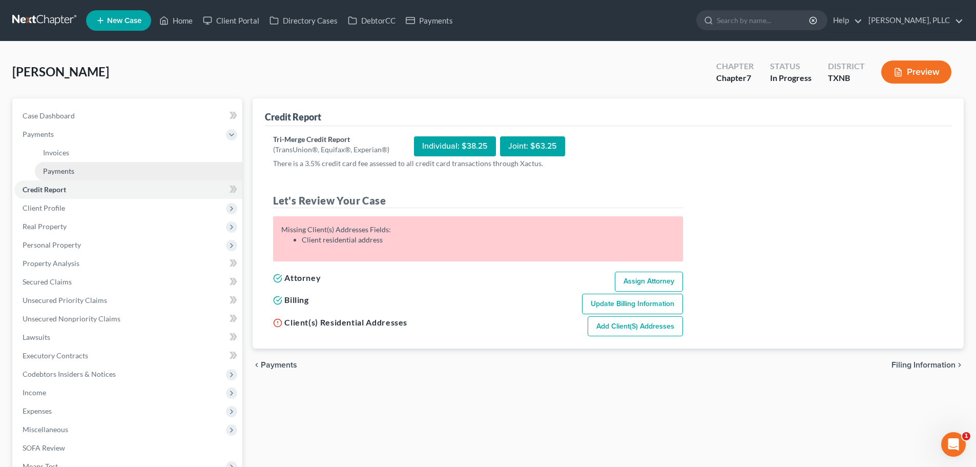
click at [57, 165] on link "Payments" at bounding box center [138, 171] width 207 height 18
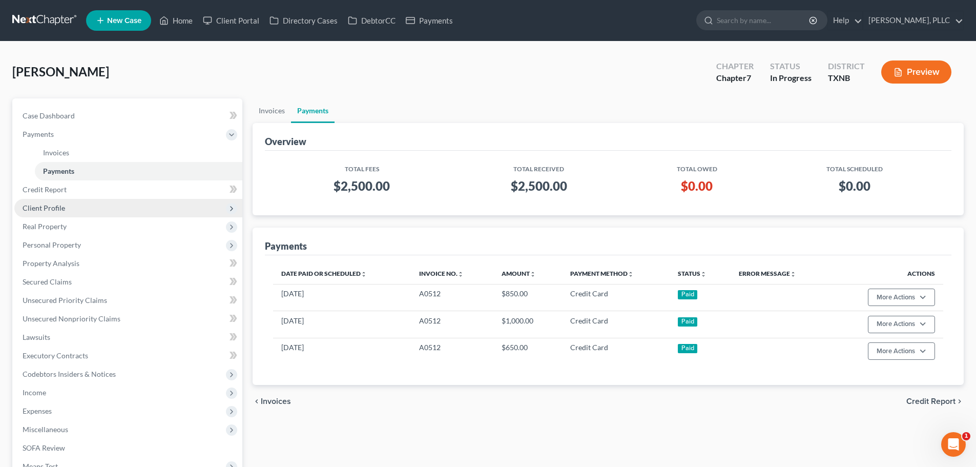
click at [65, 208] on span "Client Profile" at bounding box center [128, 208] width 228 height 18
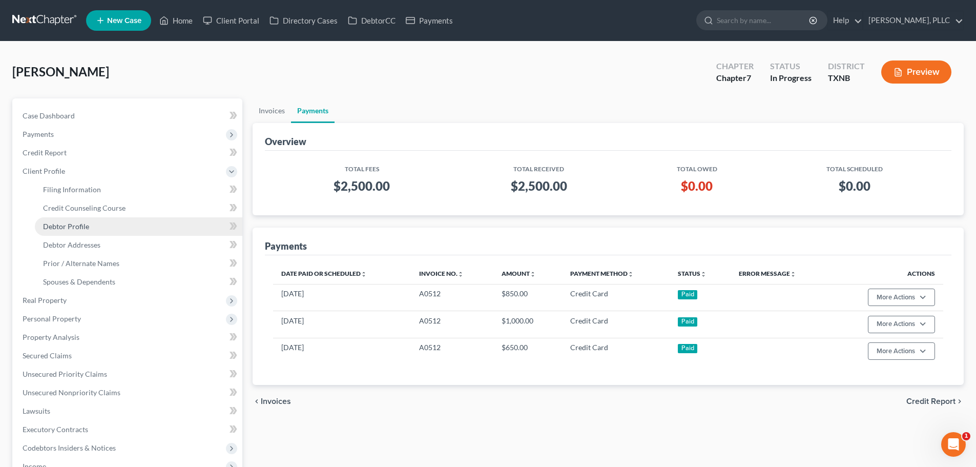
click at [80, 226] on span "Debtor Profile" at bounding box center [66, 226] width 46 height 9
select select "0"
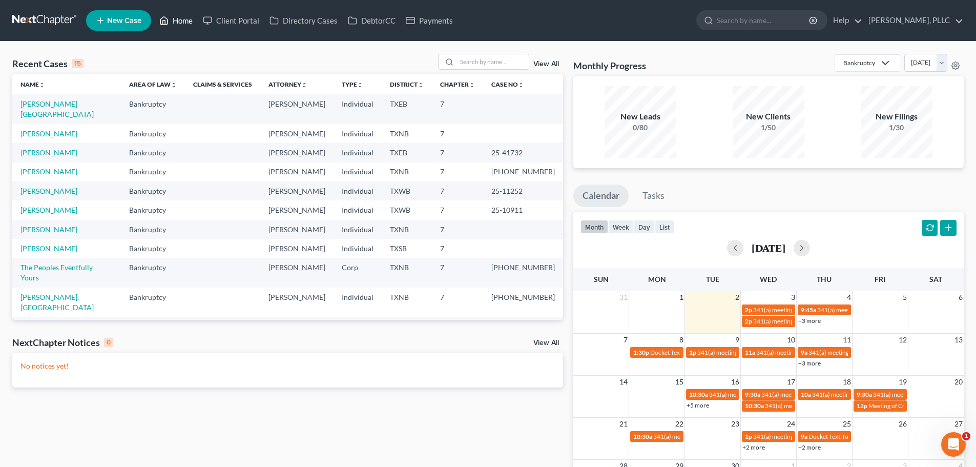
click at [186, 22] on link "Home" at bounding box center [176, 20] width 44 height 18
